Goal: Task Accomplishment & Management: Use online tool/utility

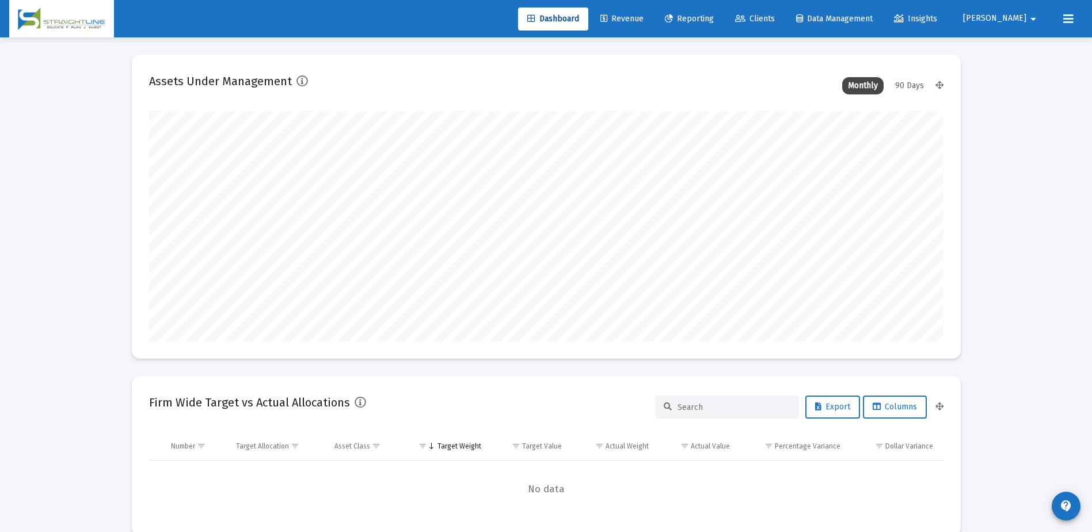
scroll to position [230, 428]
click at [644, 23] on span "Revenue" at bounding box center [622, 19] width 43 height 10
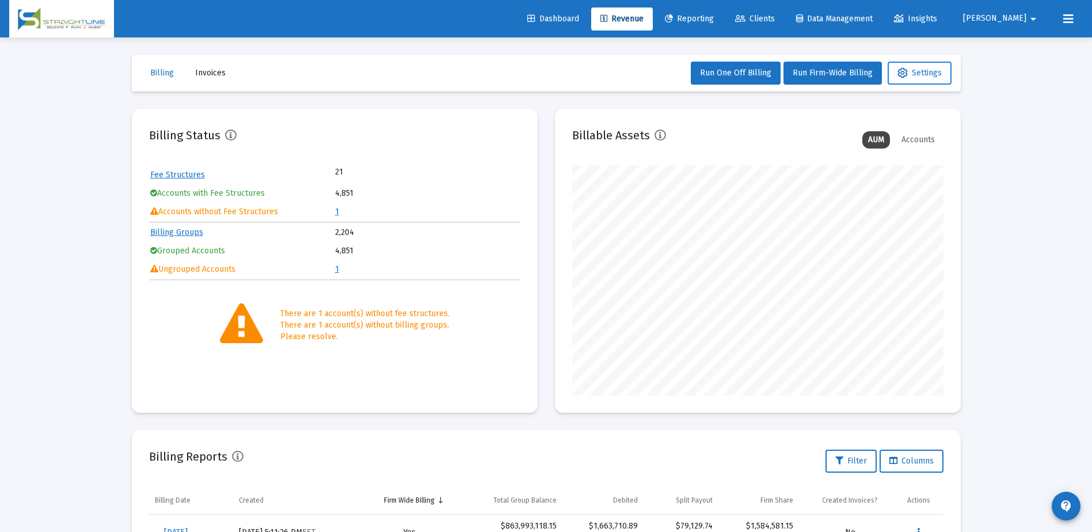
scroll to position [230, 371]
click at [928, 84] on button "Settings" at bounding box center [920, 73] width 64 height 23
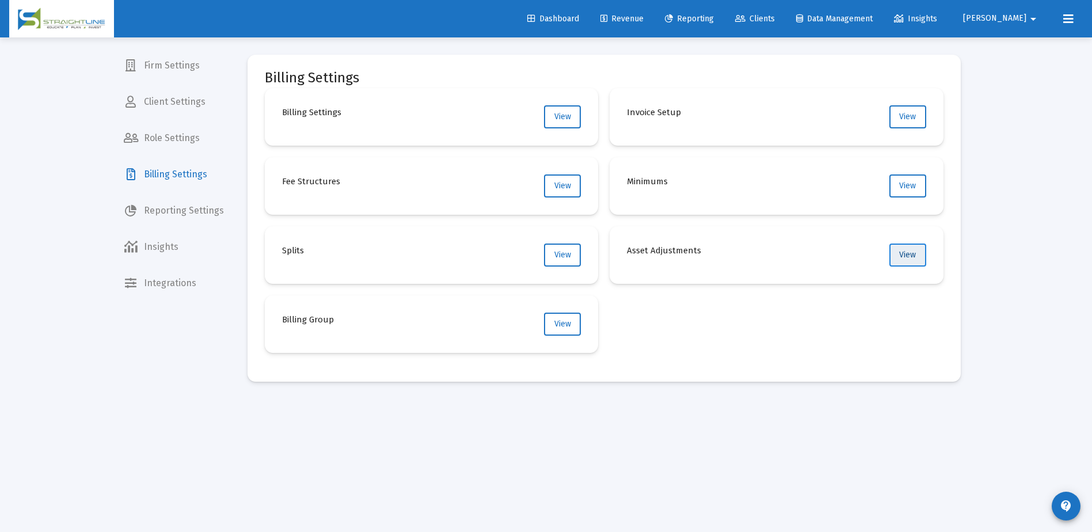
click at [908, 263] on button "View" at bounding box center [908, 255] width 37 height 23
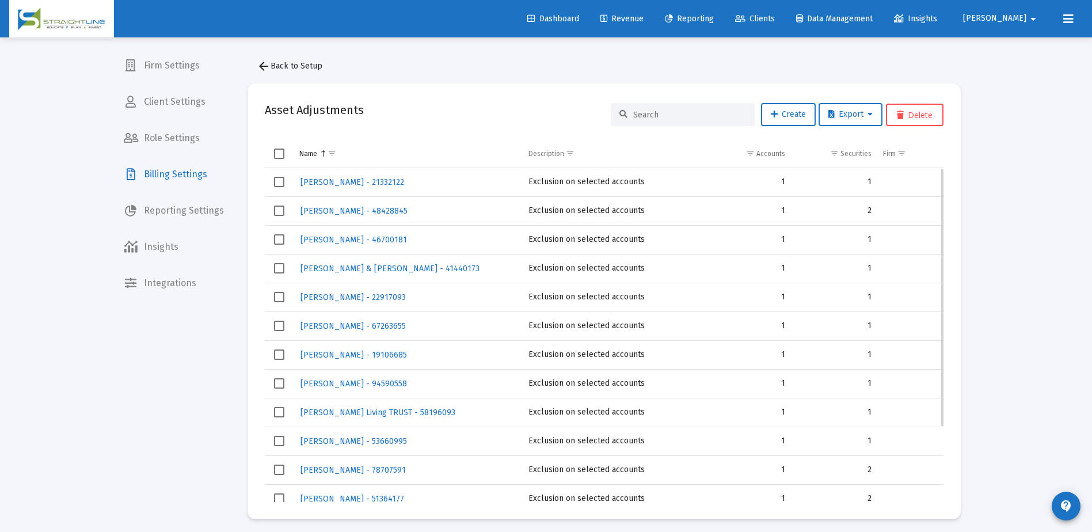
scroll to position [97, 0]
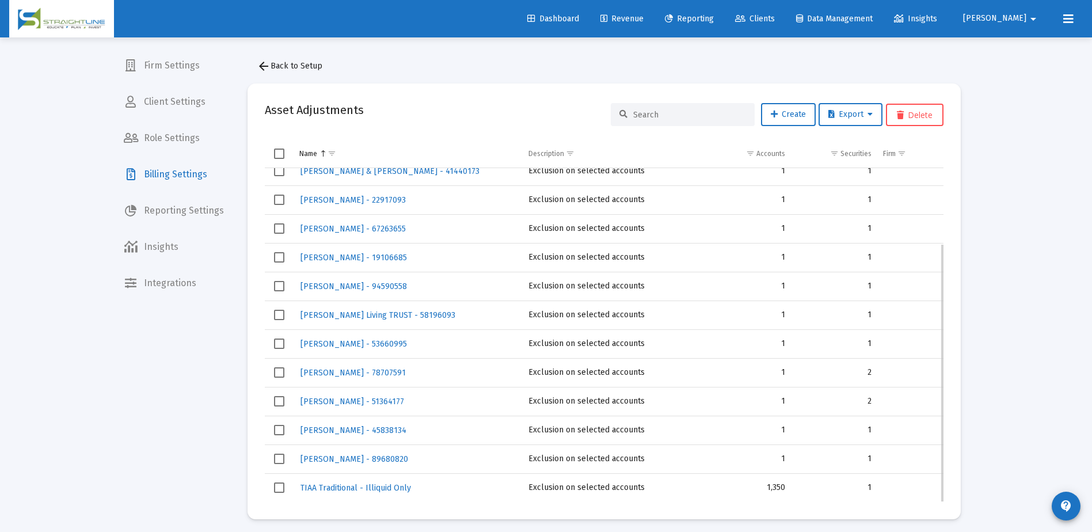
click at [780, 484] on td "1,350" at bounding box center [748, 487] width 86 height 29
click at [1037, 101] on div "Loading... Firm Settings Client Settings Role Settings Billing Settings Reporti…" at bounding box center [546, 268] width 1092 height 537
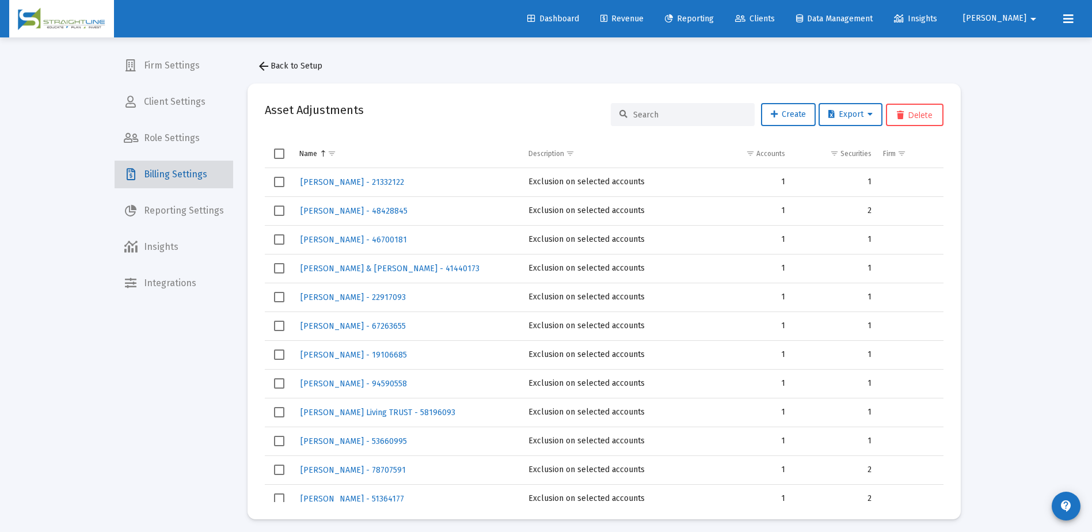
click at [189, 168] on span "Billing Settings" at bounding box center [174, 175] width 119 height 28
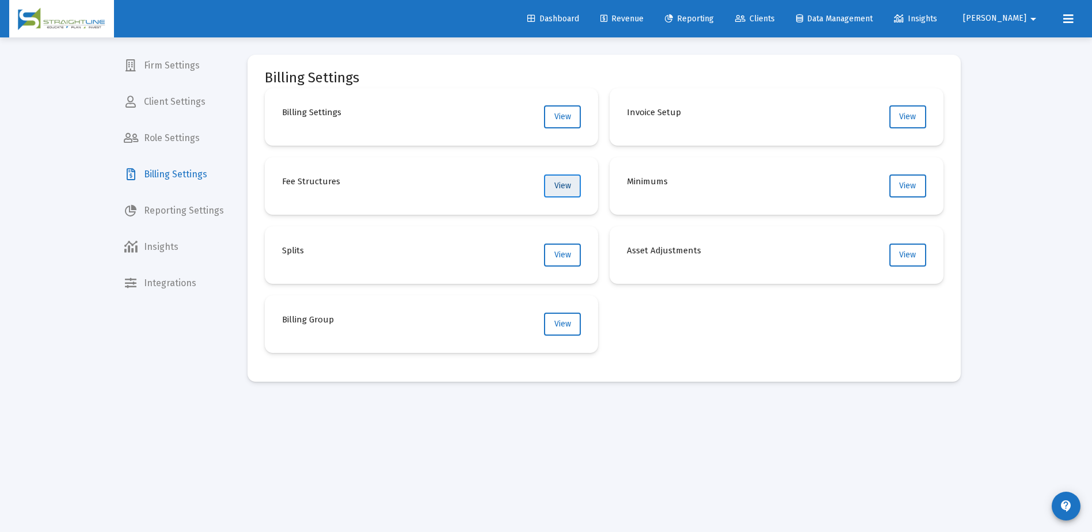
click at [572, 187] on button "View" at bounding box center [562, 185] width 37 height 23
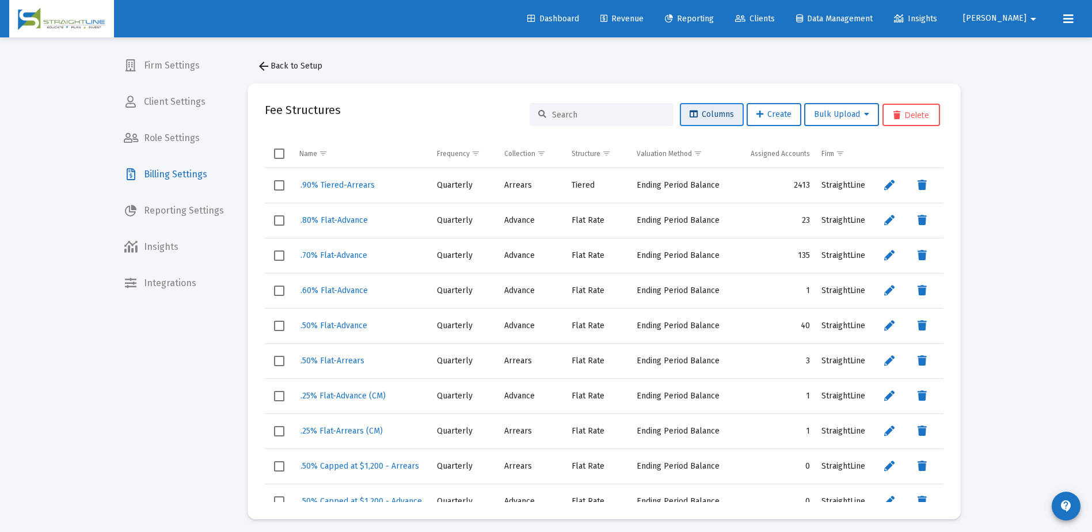
click at [694, 119] on icon at bounding box center [694, 115] width 8 height 8
drag, startPoint x: 905, startPoint y: 145, endPoint x: 973, endPoint y: 138, distance: 68.2
click at [973, 138] on div "arrow_back Back to Setup Fee Structures Columns Create Bulk Upload Delete Name …" at bounding box center [604, 286] width 748 height 499
click at [280, 150] on span "Select all" at bounding box center [279, 154] width 10 height 10
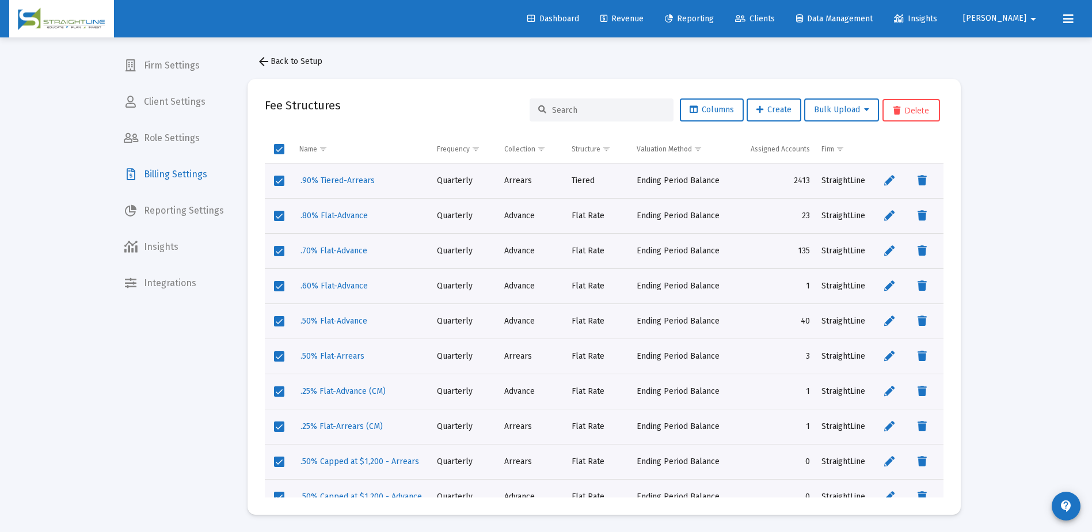
click at [480, 104] on div "Fee Structures Columns Create Bulk Upload Delete" at bounding box center [604, 110] width 679 height 28
click at [277, 153] on span "Select all" at bounding box center [279, 149] width 10 height 10
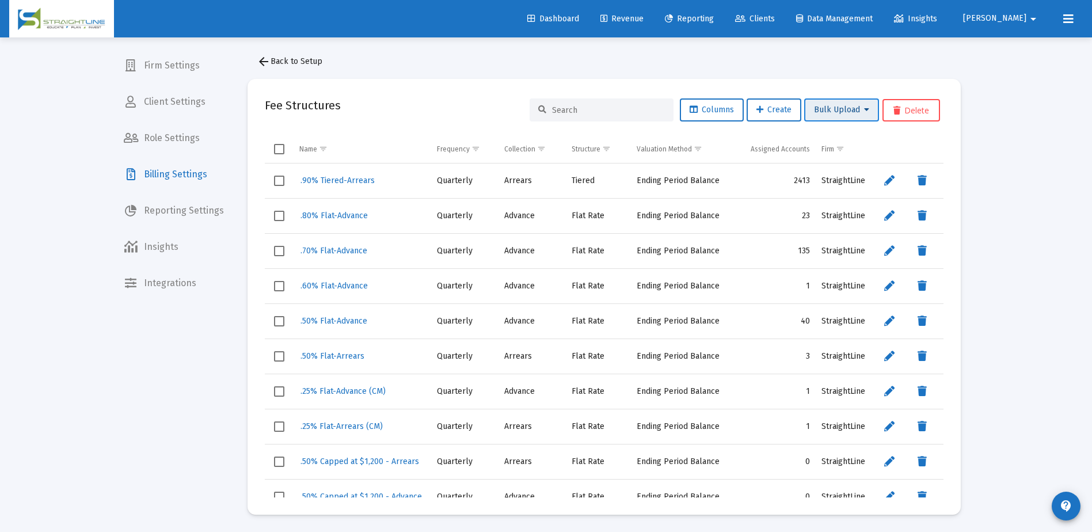
click at [867, 115] on button "Bulk Upload" at bounding box center [841, 109] width 75 height 23
click at [864, 143] on button "Fee Structure Upload" at bounding box center [856, 140] width 105 height 28
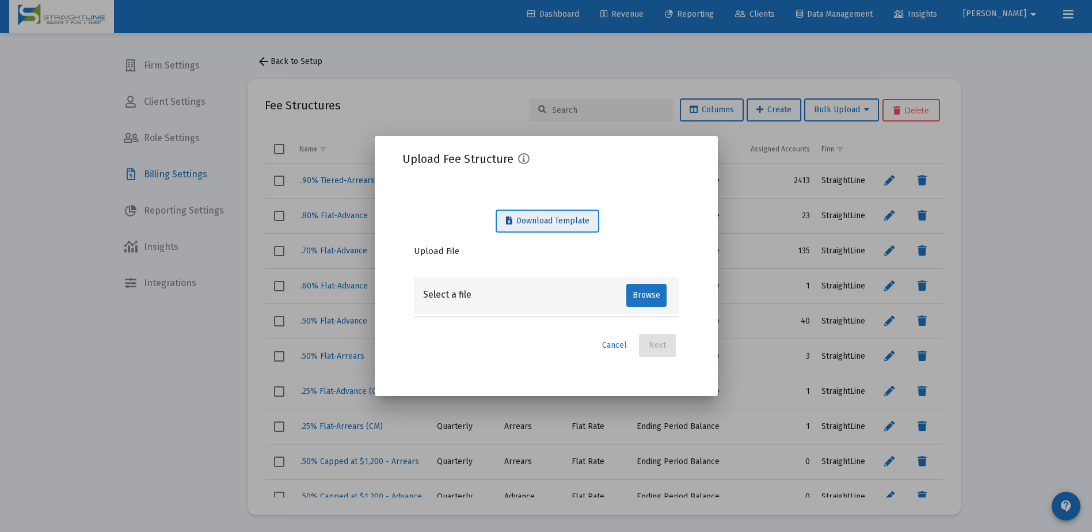
click at [549, 221] on span "Download Template" at bounding box center [547, 221] width 83 height 10
click at [618, 350] on span "Cancel" at bounding box center [614, 345] width 25 height 10
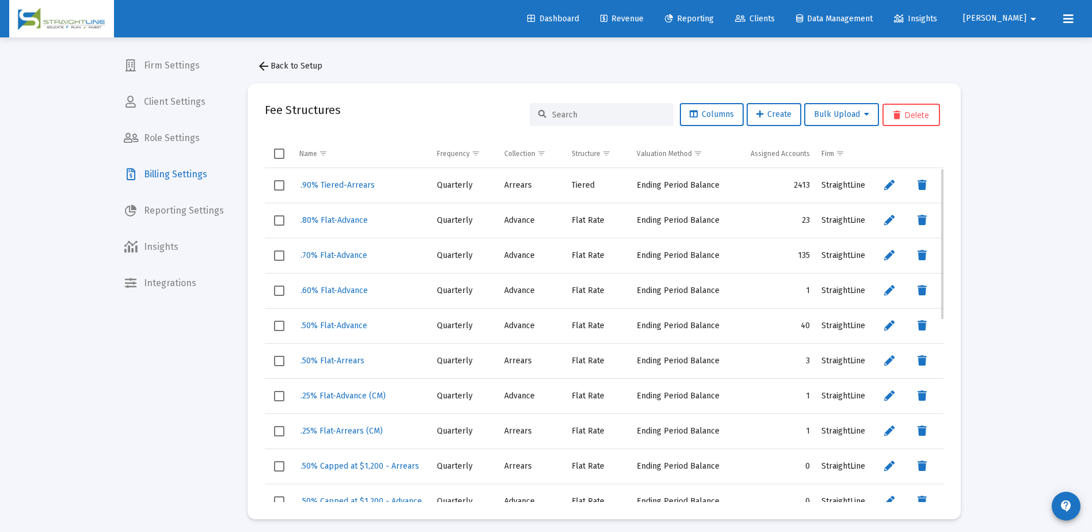
scroll to position [5, 0]
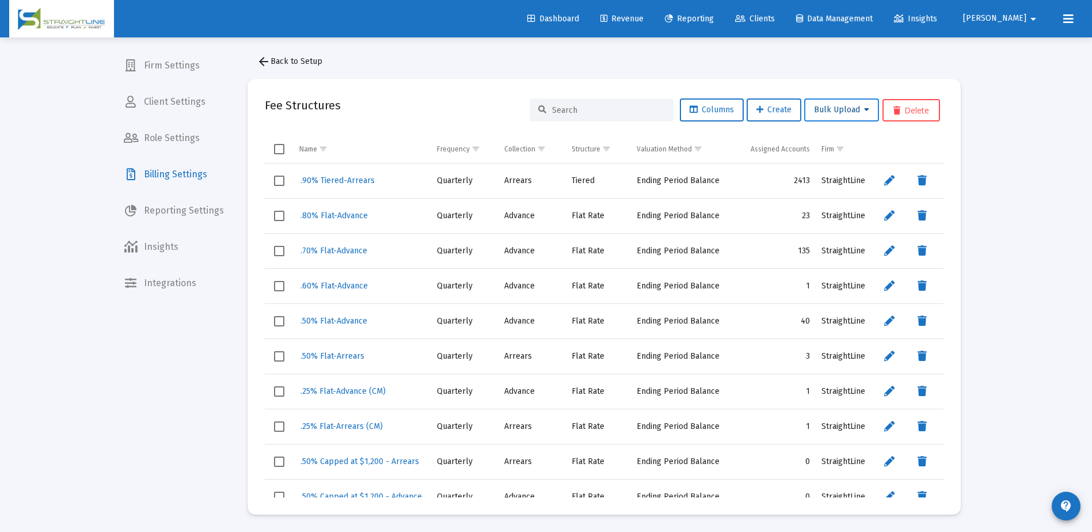
click at [857, 104] on button "Bulk Upload" at bounding box center [841, 109] width 75 height 23
click at [851, 164] on button "Fee Assignment Upload" at bounding box center [856, 168] width 105 height 28
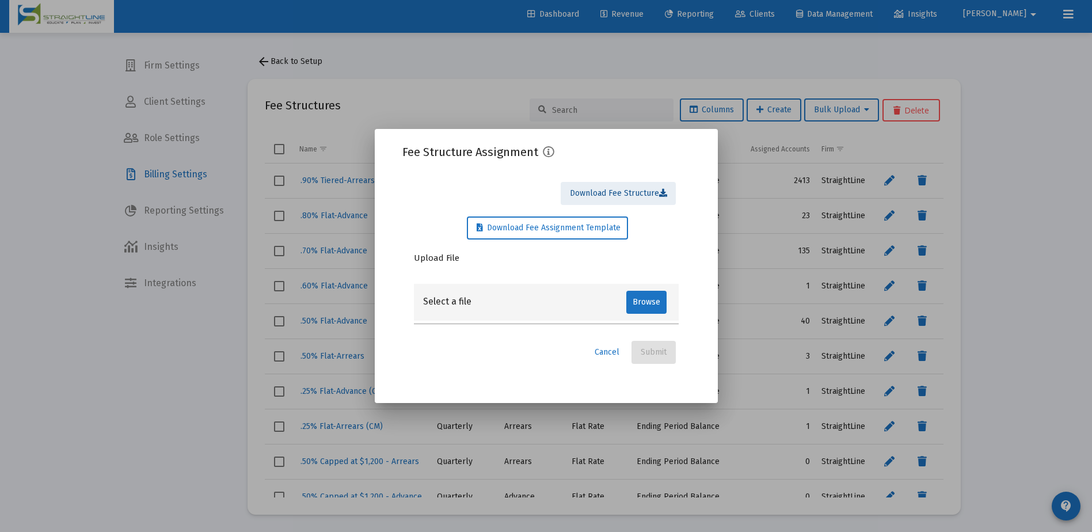
click at [637, 193] on span "Download Fee Structure" at bounding box center [620, 193] width 101 height 10
click at [597, 352] on span "Cancel" at bounding box center [607, 352] width 25 height 10
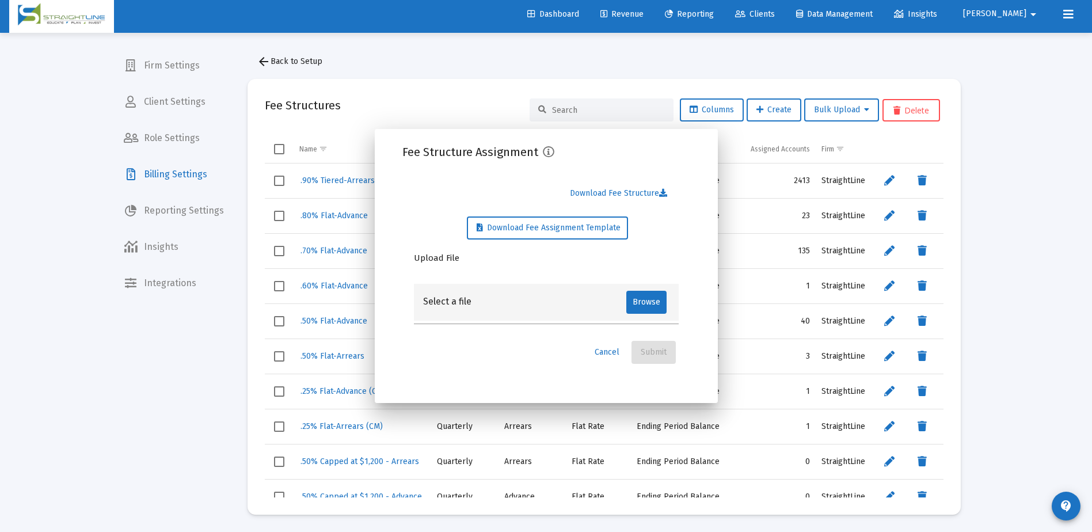
scroll to position [5, 0]
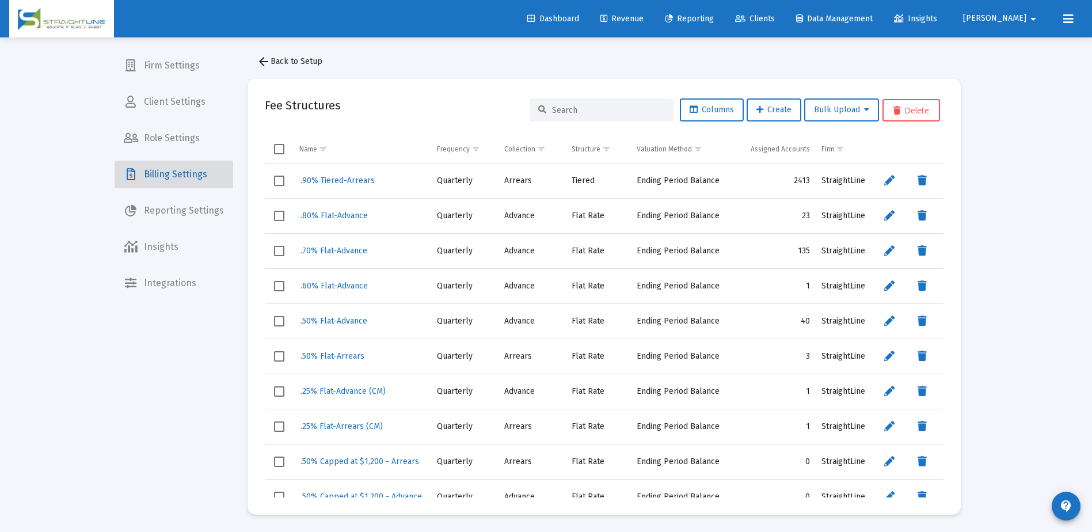
click at [174, 178] on span "Billing Settings" at bounding box center [174, 175] width 119 height 28
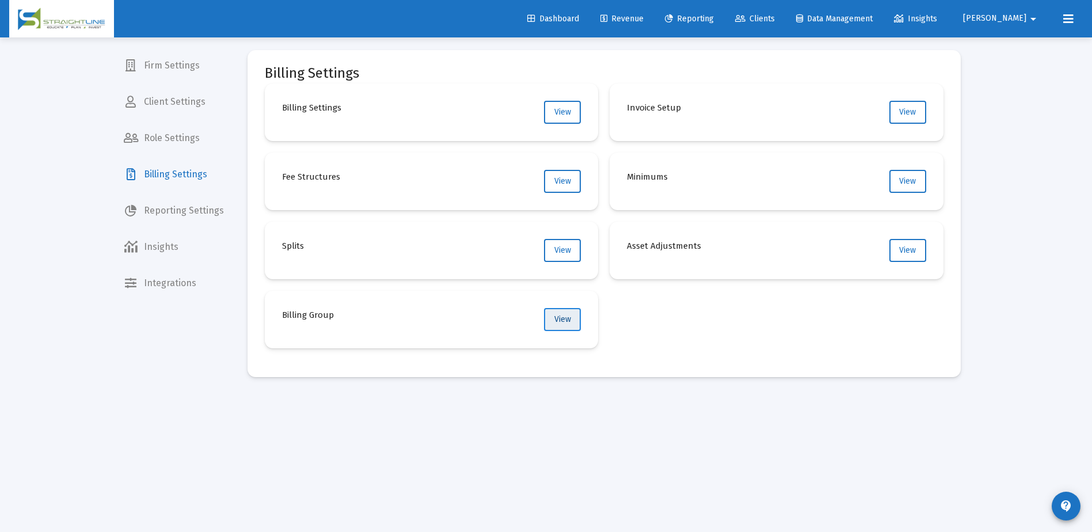
click at [565, 321] on span "View" at bounding box center [563, 319] width 17 height 10
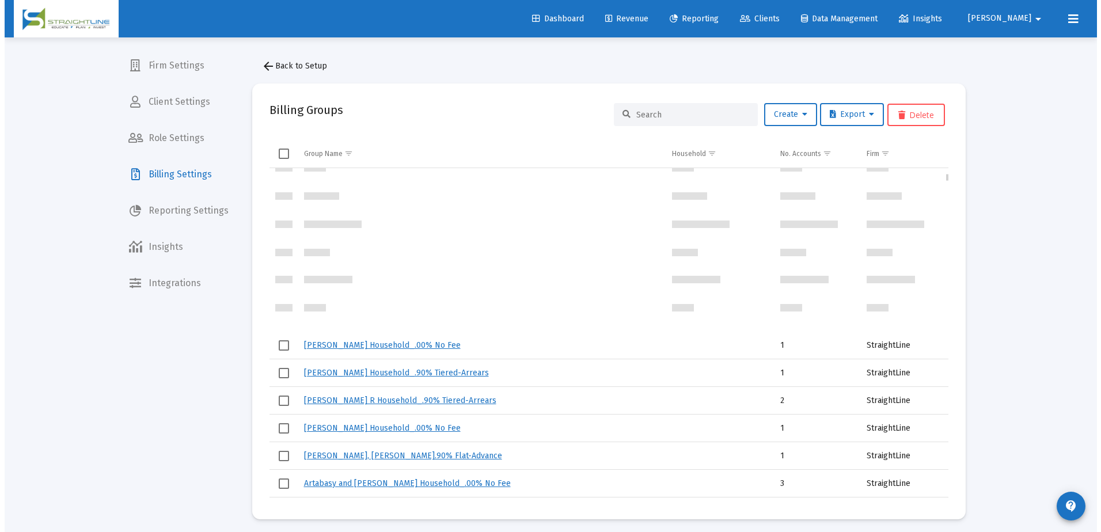
scroll to position [1152, 0]
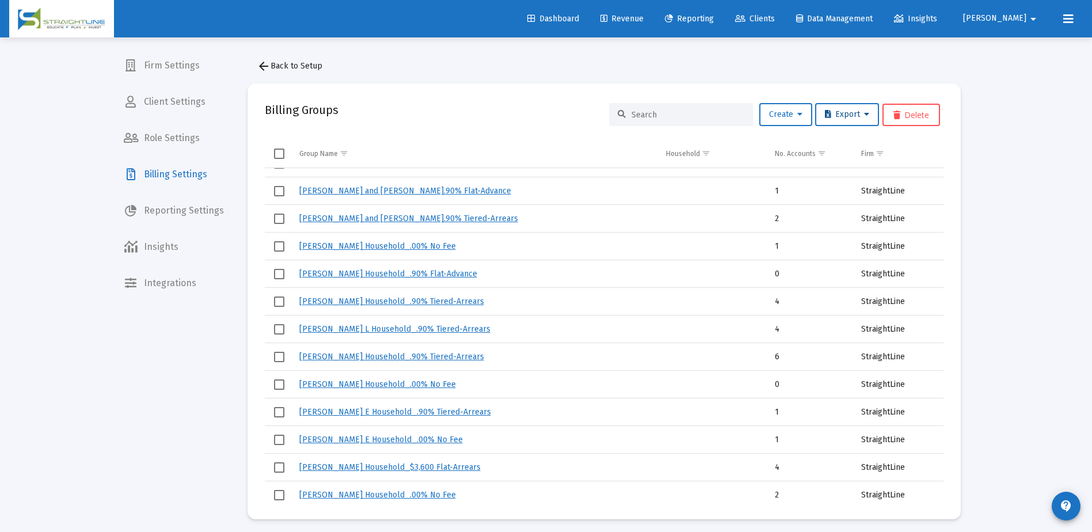
drag, startPoint x: 865, startPoint y: 118, endPoint x: 872, endPoint y: 134, distance: 17.3
click at [872, 134] on mat-card "Billing Groups Create Export Delete Group Name Household No. Accounts [PERSON_N…" at bounding box center [604, 301] width 713 height 436
click at [865, 115] on icon at bounding box center [866, 115] width 5 height 8
click at [865, 147] on button "Export All Rows" at bounding box center [852, 145] width 78 height 28
click at [775, 22] on span "Clients" at bounding box center [755, 19] width 40 height 10
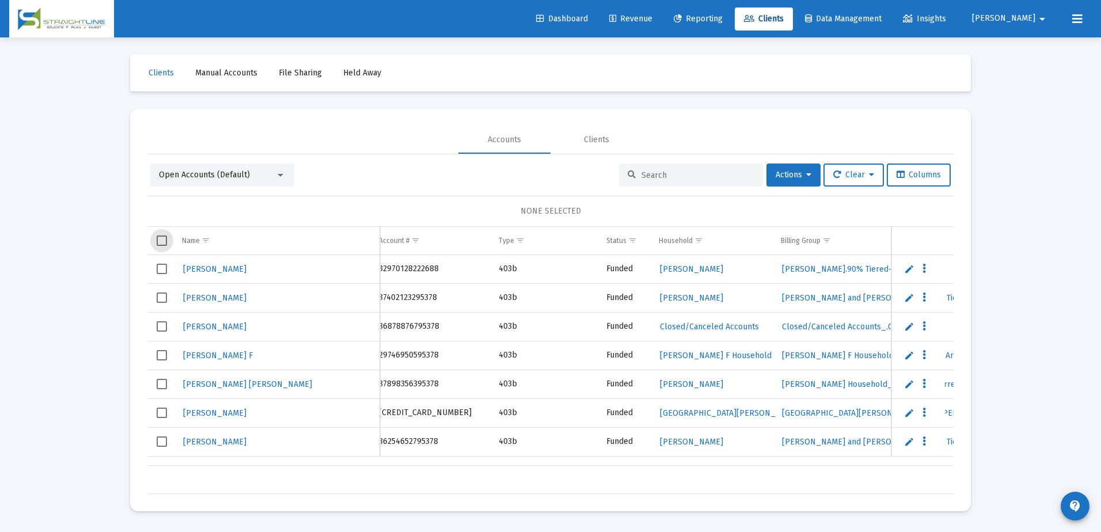
click at [160, 240] on span "Select all" at bounding box center [162, 241] width 10 height 10
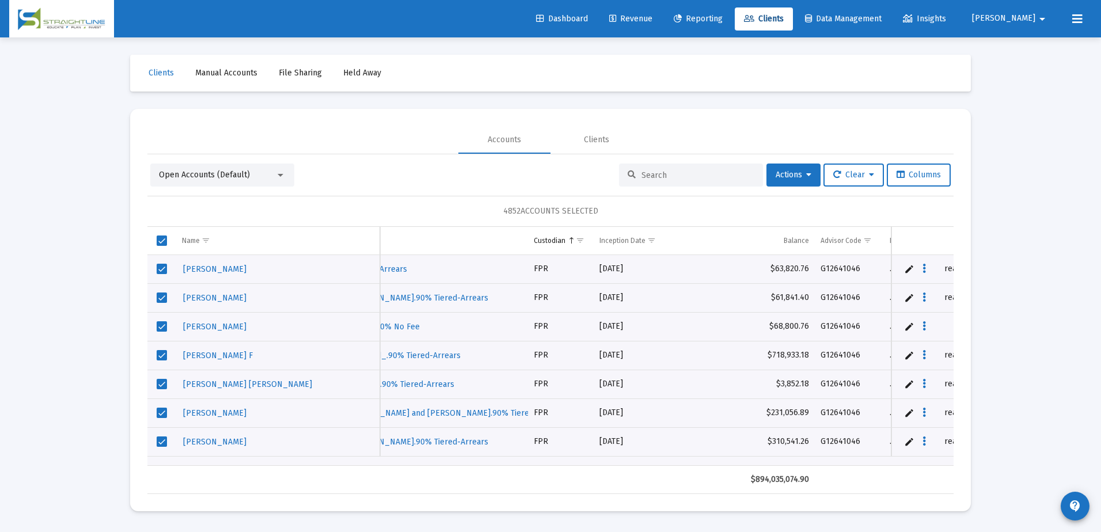
scroll to position [0, 535]
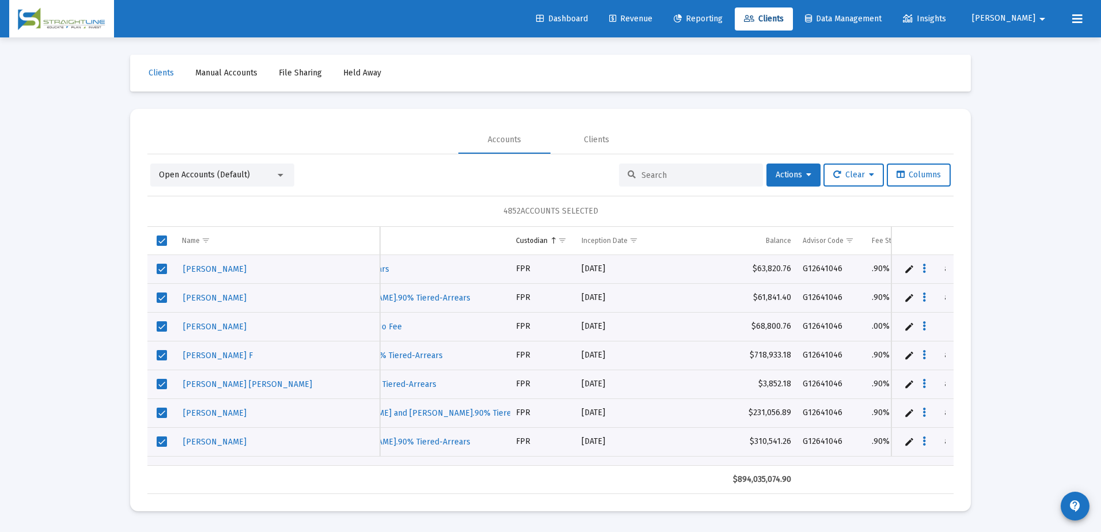
click at [336, 178] on div "Open Accounts (Default) Actions Clear Columns" at bounding box center [550, 175] width 800 height 23
click at [694, 171] on input at bounding box center [697, 175] width 113 height 10
click at [588, 17] on span "Dashboard" at bounding box center [562, 19] width 52 height 10
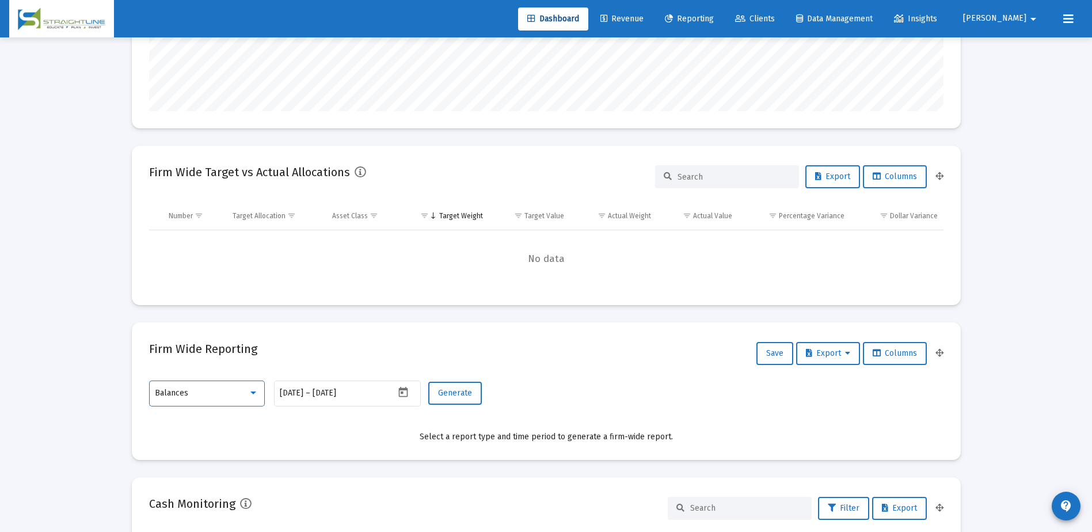
click at [242, 396] on div "Balances" at bounding box center [201, 393] width 93 height 9
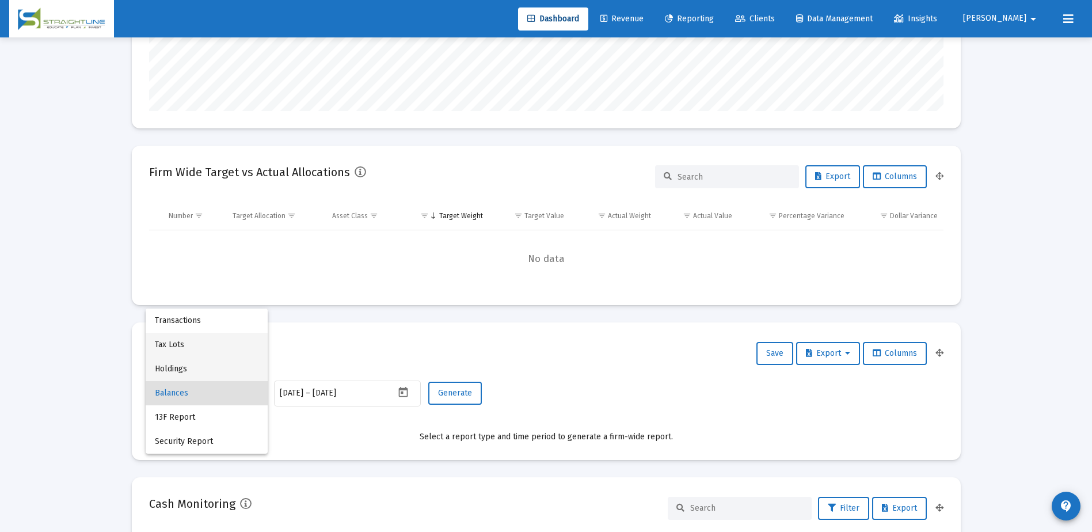
drag, startPoint x: 185, startPoint y: 354, endPoint x: 192, endPoint y: 368, distance: 15.5
click at [192, 368] on div "Transactions Tax Lots Holdings Balances 13F Report Security Report" at bounding box center [207, 381] width 122 height 145
drag, startPoint x: 192, startPoint y: 368, endPoint x: 173, endPoint y: 367, distance: 19.0
click at [173, 367] on span "Holdings" at bounding box center [207, 369] width 104 height 24
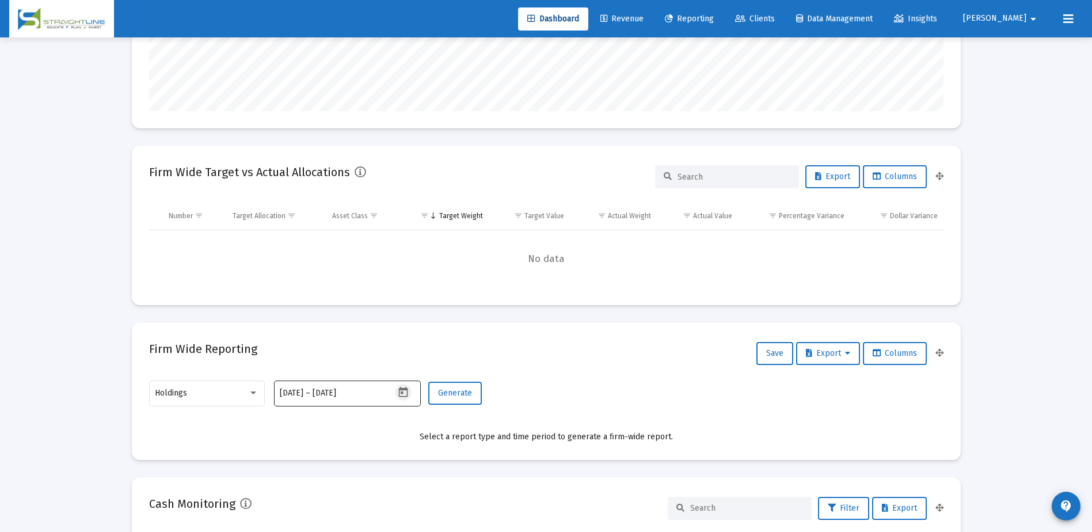
click at [405, 393] on icon "Open calendar" at bounding box center [403, 392] width 12 height 12
click at [398, 198] on button "Previous month" at bounding box center [400, 199] width 23 height 23
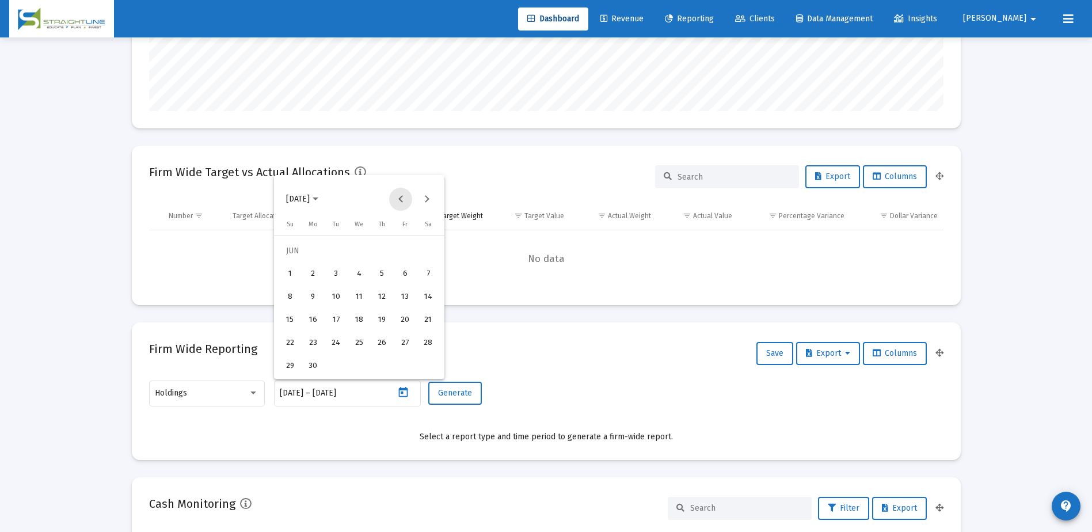
click at [398, 198] on button "Previous month" at bounding box center [400, 199] width 23 height 23
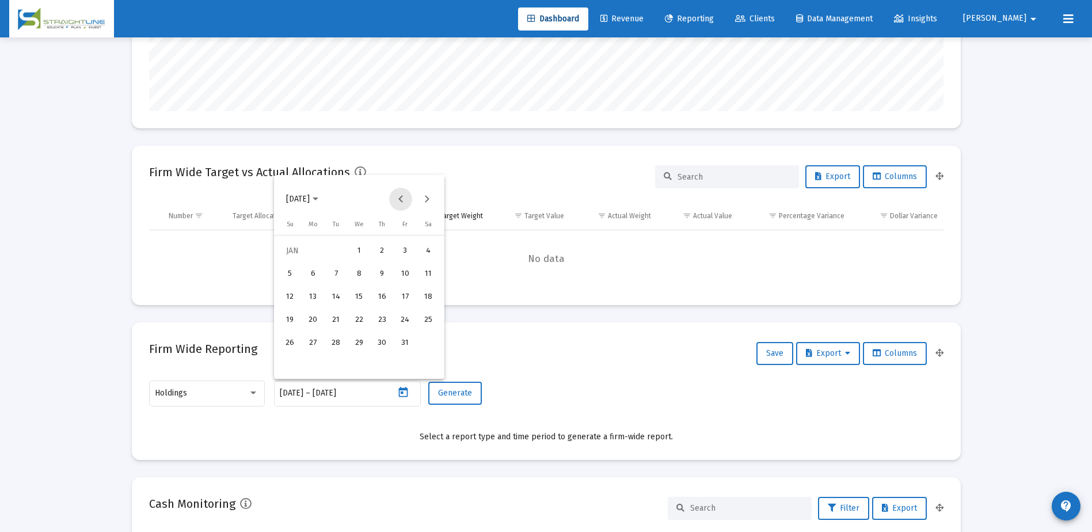
click at [398, 198] on button "Previous month" at bounding box center [400, 199] width 23 height 23
click at [343, 359] on div "31" at bounding box center [336, 366] width 21 height 21
type input "[DATE]"
click at [341, 370] on div "31" at bounding box center [336, 366] width 21 height 21
type input "[DATE]"
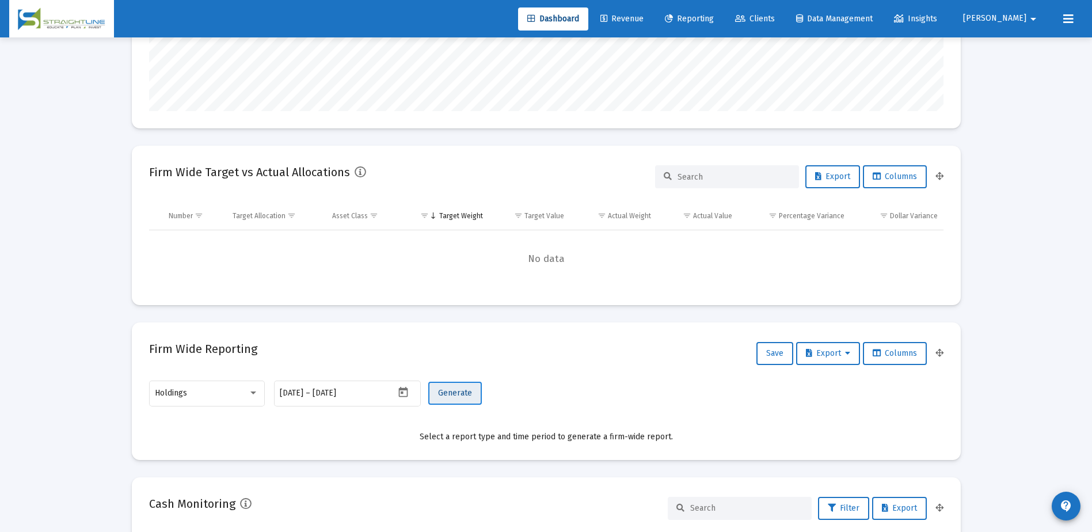
click at [448, 397] on span "Generate" at bounding box center [455, 393] width 34 height 10
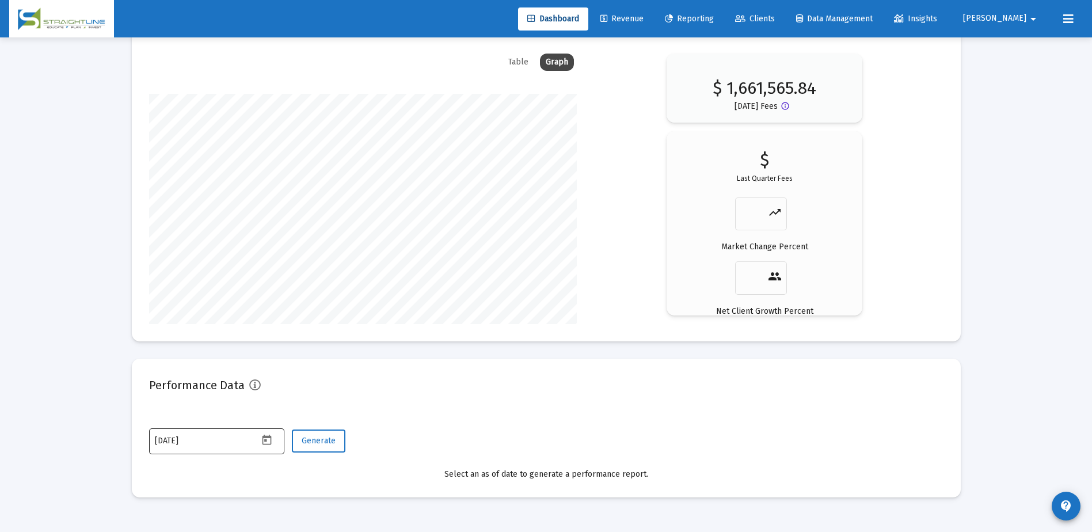
click at [269, 444] on icon "Open calendar" at bounding box center [267, 440] width 9 height 10
click at [276, 242] on button "Previous month" at bounding box center [275, 247] width 23 height 23
drag, startPoint x: 207, startPoint y: 416, endPoint x: 213, endPoint y: 418, distance: 6.0
click at [213, 418] on div "30" at bounding box center [211, 414] width 21 height 21
click at [264, 441] on icon "Open calendar" at bounding box center [267, 440] width 12 height 12
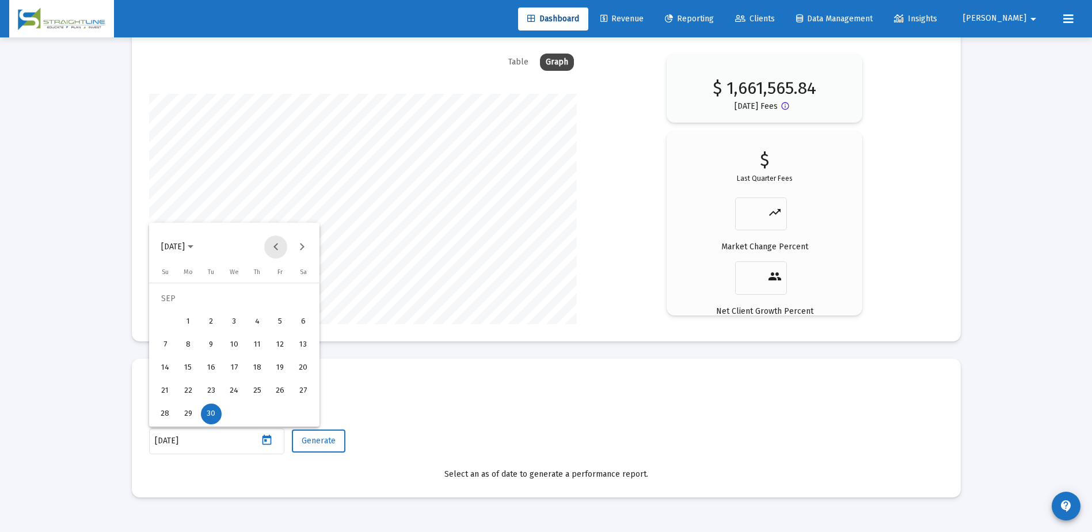
click at [279, 239] on button "Previous month" at bounding box center [275, 247] width 23 height 23
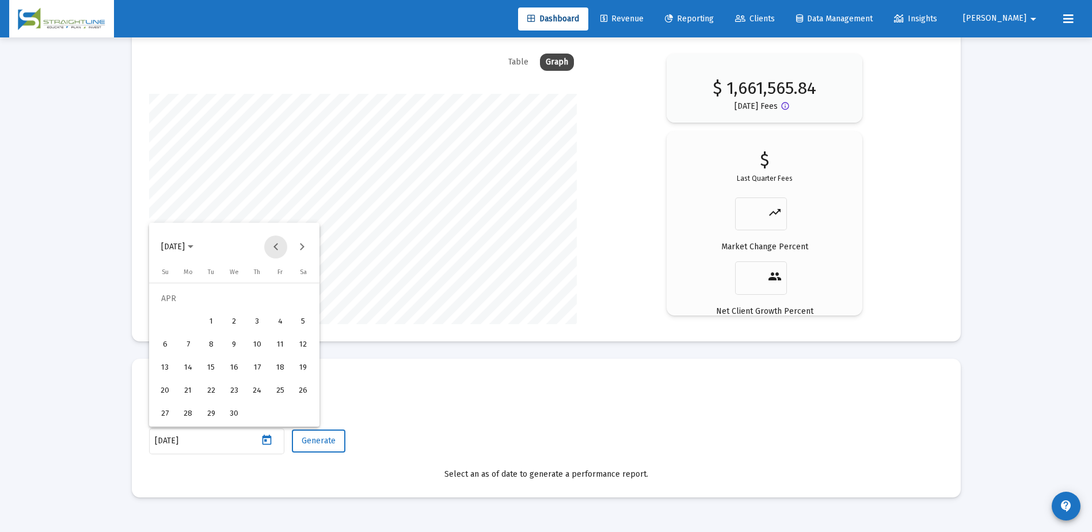
click at [279, 239] on button "Previous month" at bounding box center [275, 247] width 23 height 23
click at [301, 246] on button "Next month" at bounding box center [301, 247] width 23 height 23
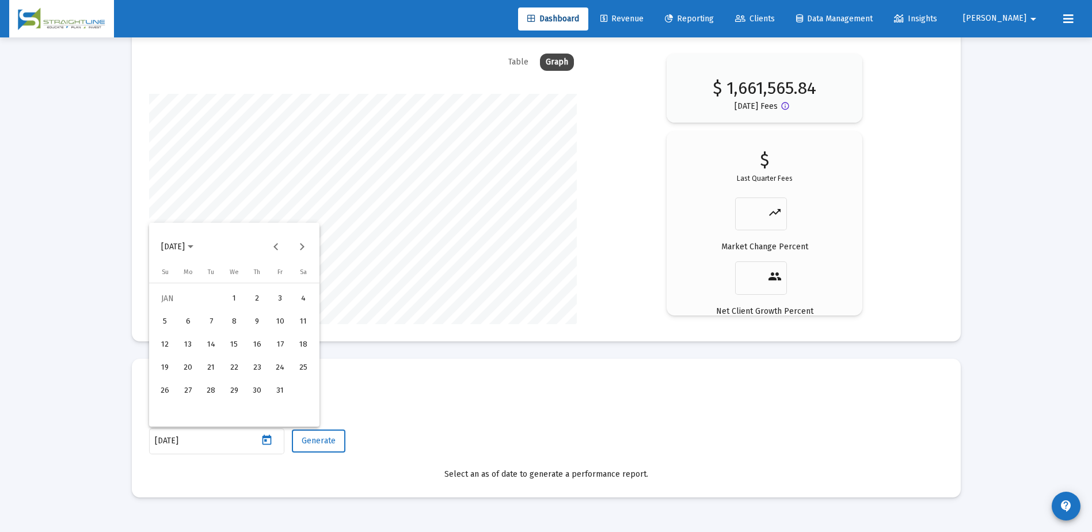
click at [227, 300] on div "1" at bounding box center [234, 298] width 21 height 21
click at [263, 443] on icon "Open calendar" at bounding box center [267, 440] width 9 height 10
click at [302, 245] on button "Next month" at bounding box center [301, 247] width 23 height 23
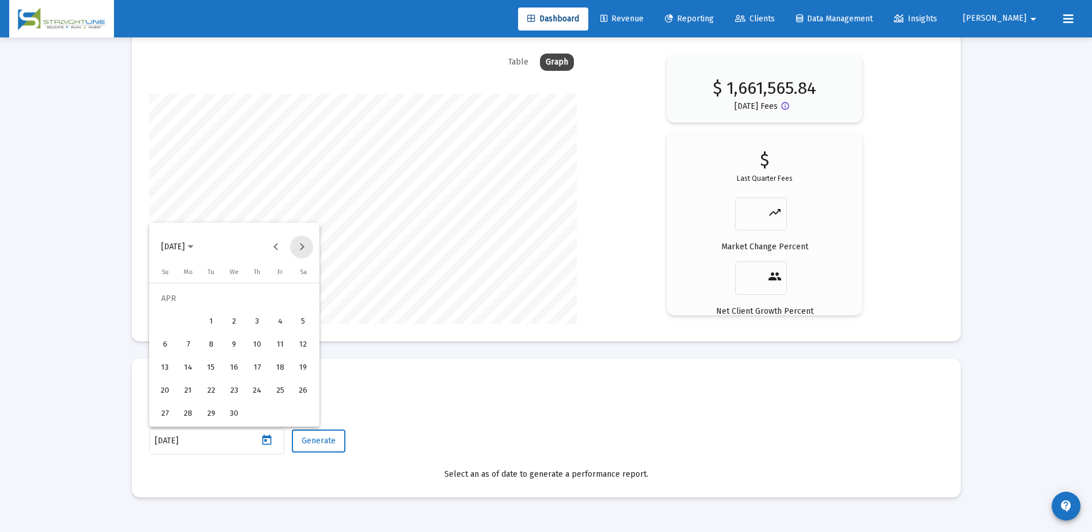
click at [302, 245] on button "Next month" at bounding box center [301, 247] width 23 height 23
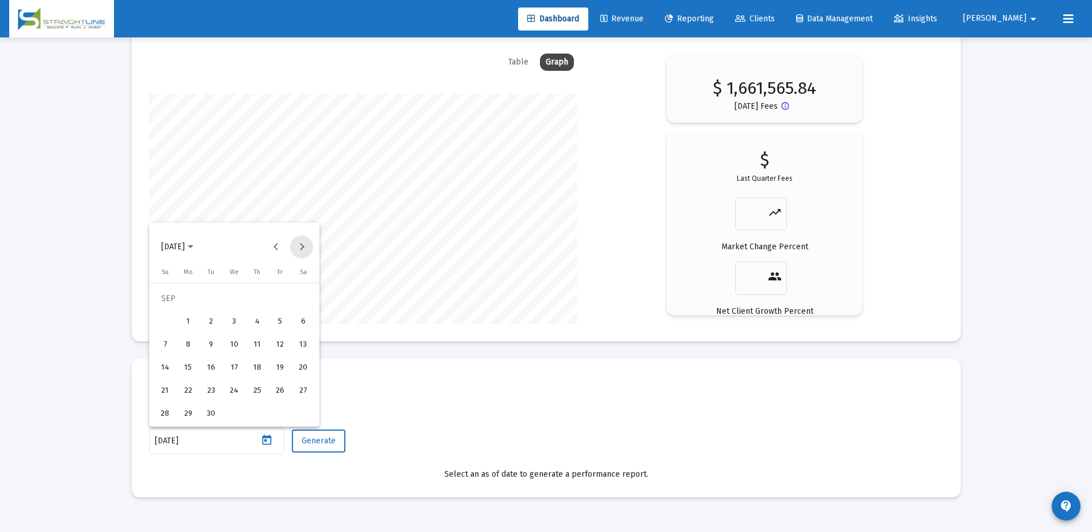
click at [302, 245] on button "Next month" at bounding box center [301, 247] width 23 height 23
click at [278, 250] on button "Previous month" at bounding box center [275, 247] width 23 height 23
click at [208, 417] on div "30" at bounding box center [211, 414] width 21 height 21
type input "[DATE]"
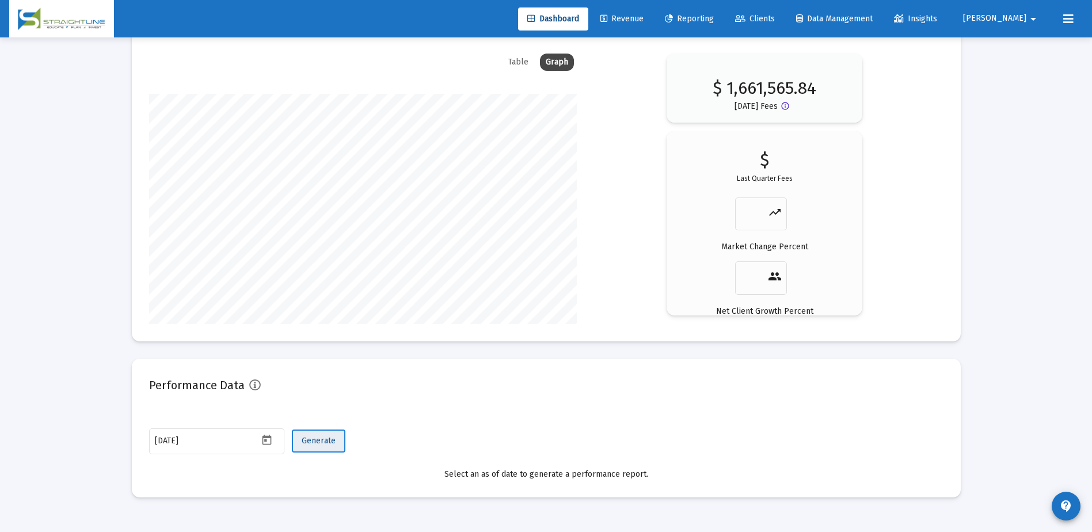
click at [325, 439] on span "Generate" at bounding box center [319, 441] width 34 height 10
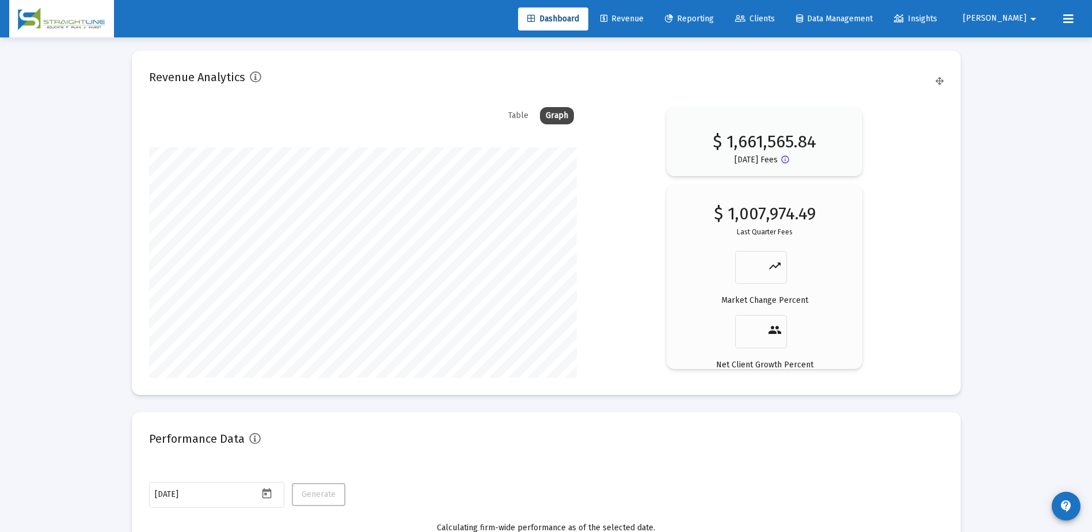
scroll to position [1762, 0]
